Goal: Task Accomplishment & Management: Use online tool/utility

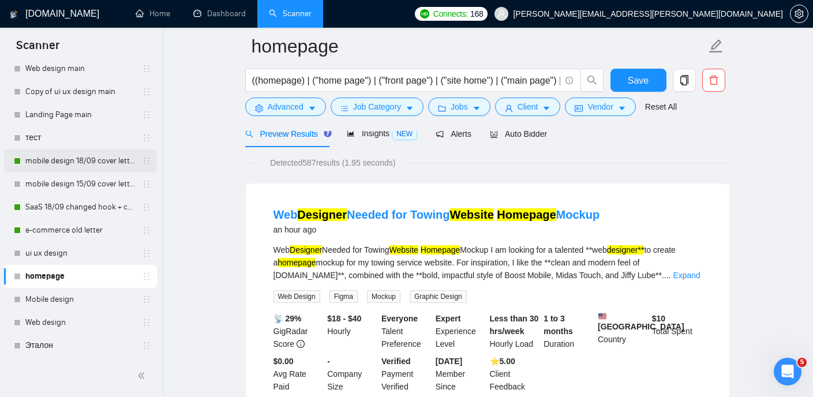
scroll to position [86, 0]
click at [85, 239] on link "e-commerce old letter" at bounding box center [80, 228] width 110 height 23
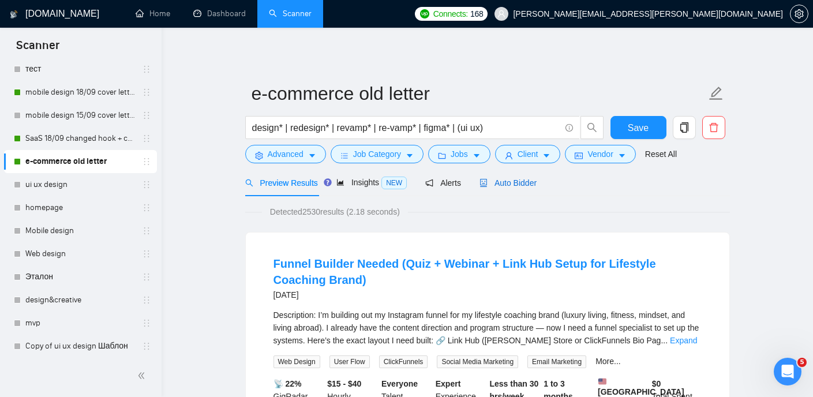
click at [531, 184] on span "Auto Bidder" at bounding box center [508, 182] width 57 height 9
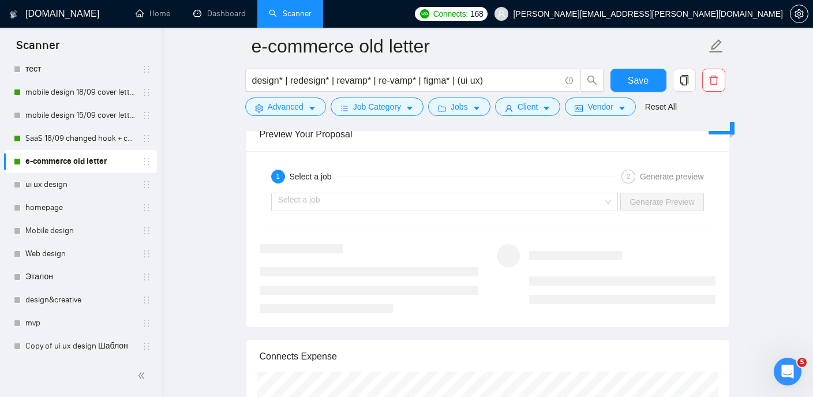
scroll to position [2214, 0]
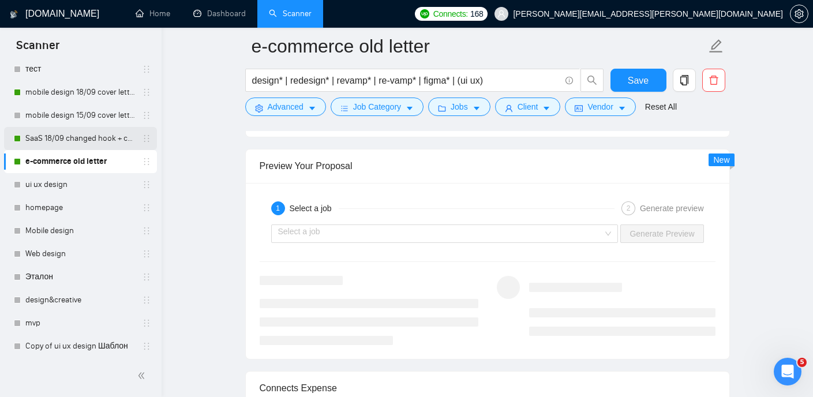
click at [65, 128] on link "SaaS 18/09 changed hook + case + final question" at bounding box center [80, 138] width 110 height 23
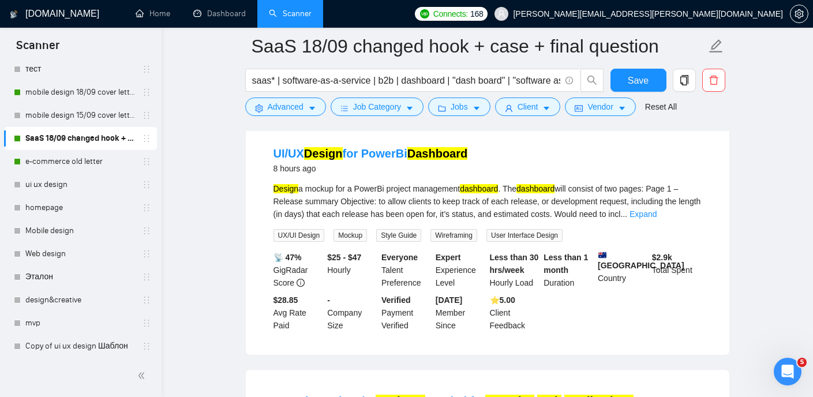
scroll to position [121, 0]
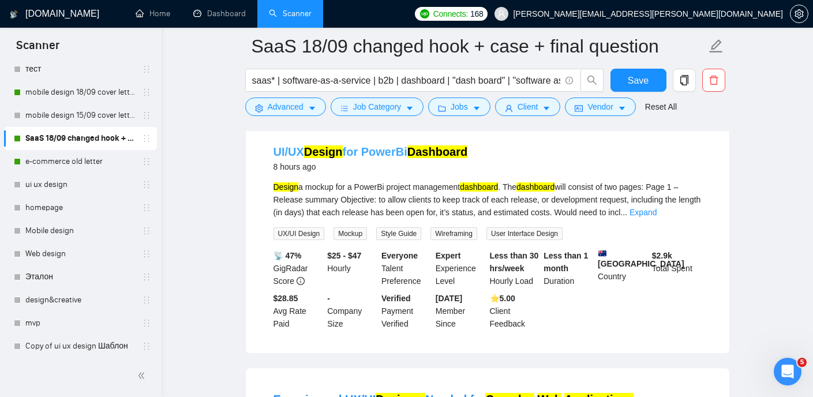
click at [424, 152] on mark "Dashboard" at bounding box center [438, 151] width 60 height 13
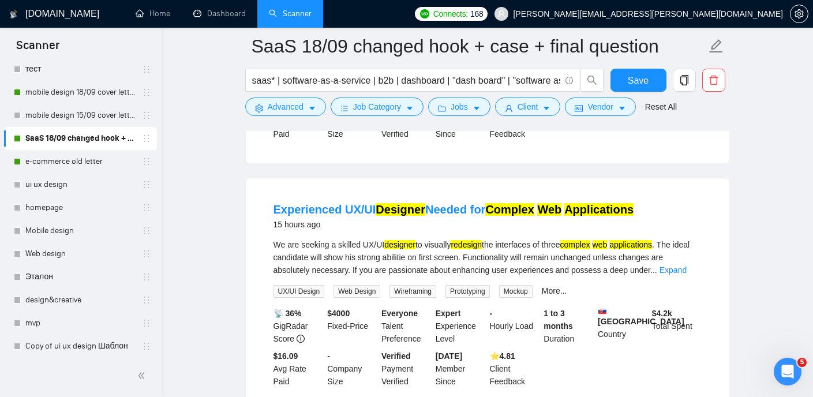
scroll to position [317, 0]
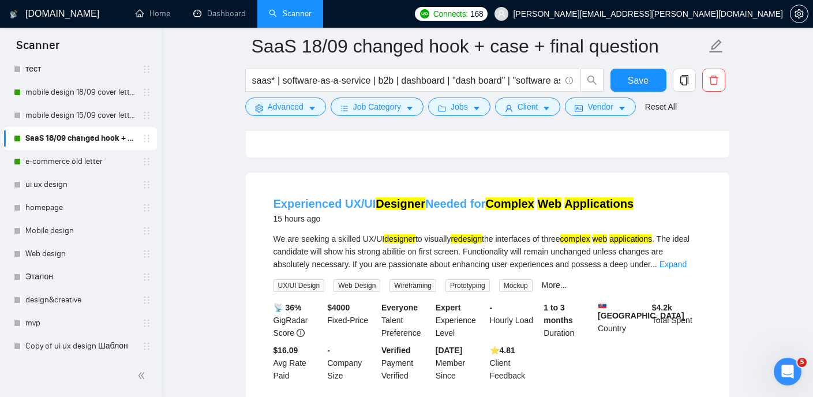
click at [457, 202] on link "Experienced UX/UI Designer Needed for Complex Web Applications" at bounding box center [454, 203] width 361 height 13
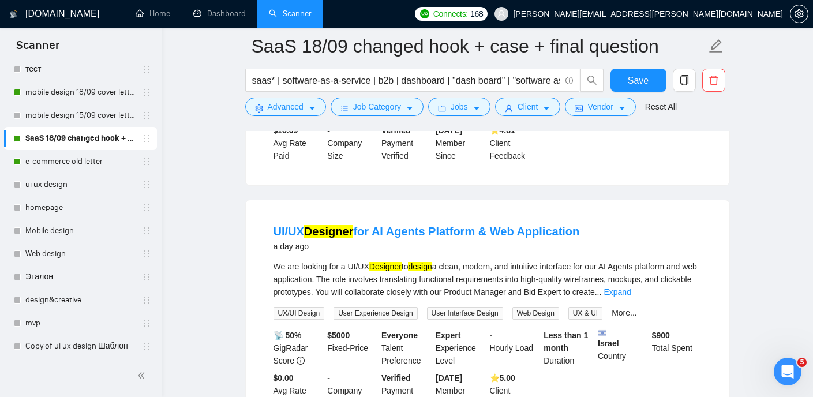
scroll to position [540, 0]
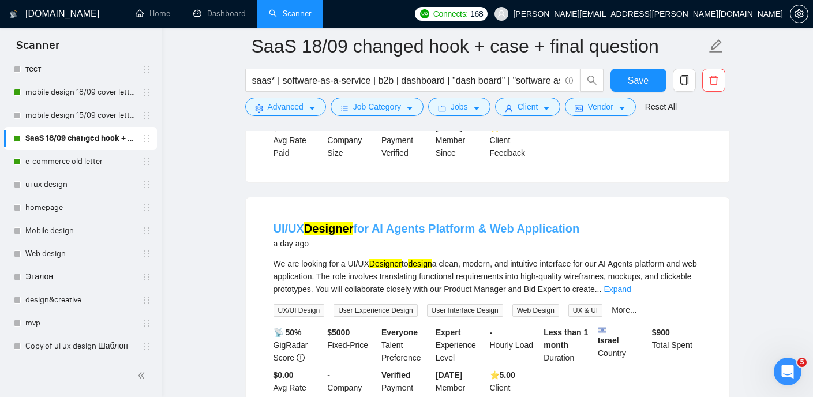
click at [468, 227] on link "UI/UX Designer for AI Agents Platform & Web Application" at bounding box center [427, 228] width 307 height 13
